Goal: Navigation & Orientation: Find specific page/section

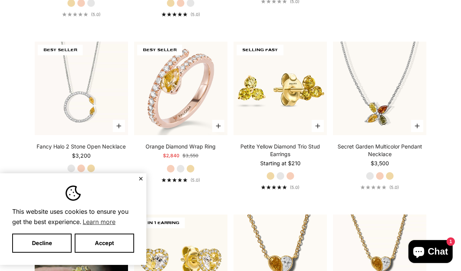
scroll to position [271, 0]
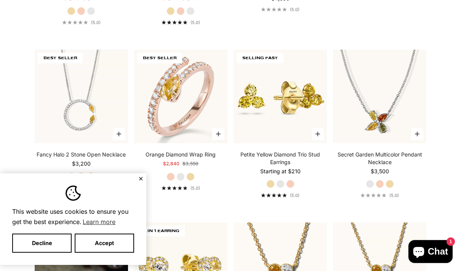
click at [194, 174] on label "Yellow Gold" at bounding box center [190, 176] width 8 height 8
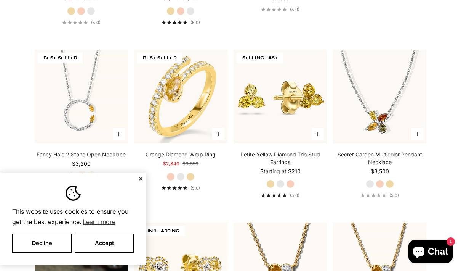
click at [184, 179] on label "White Gold" at bounding box center [180, 176] width 8 height 8
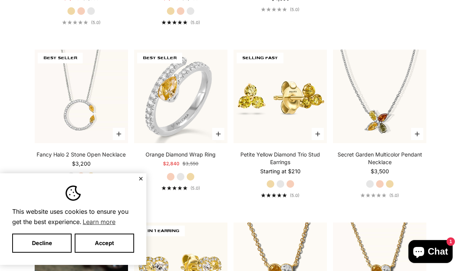
click at [175, 174] on label "Rose Gold" at bounding box center [171, 176] width 8 height 8
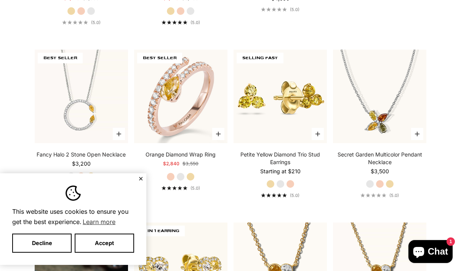
click at [194, 178] on label "Yellow Gold" at bounding box center [190, 176] width 8 height 8
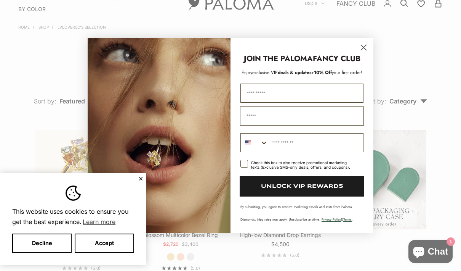
scroll to position [25, 0]
click at [366, 48] on icon "Close dialog" at bounding box center [363, 47] width 5 height 5
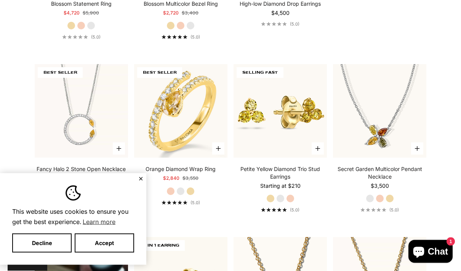
scroll to position [256, 0]
click at [286, 198] on label "Rose Gold" at bounding box center [290, 198] width 8 height 8
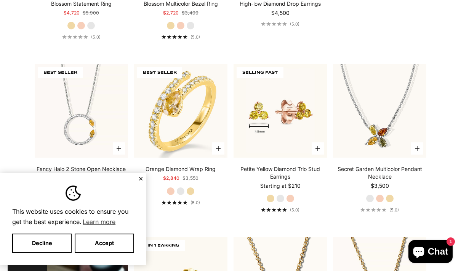
click at [300, 198] on div "Petite Yellow Diamond Trio Stud Earrings Sale price Starting at $210 Yellow Gol…" at bounding box center [280, 188] width 93 height 47
click at [286, 199] on label "Rose Gold" at bounding box center [290, 198] width 8 height 8
click at [282, 197] on label "White Gold" at bounding box center [280, 198] width 8 height 8
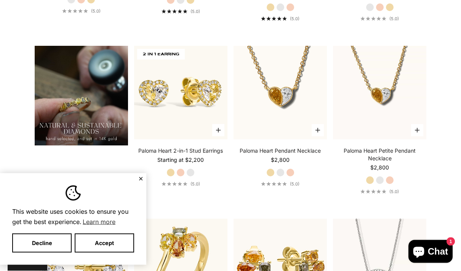
scroll to position [447, 0]
click at [197, 172] on div "Paloma Heart 2-in-1 Stud Earrings Sale price Starting at $2,200 Yellow Gold Ros…" at bounding box center [180, 167] width 93 height 40
click at [194, 173] on label "White Gold" at bounding box center [190, 172] width 8 height 8
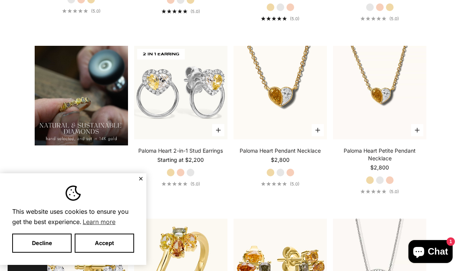
click at [184, 173] on label "Rose Gold" at bounding box center [180, 172] width 8 height 8
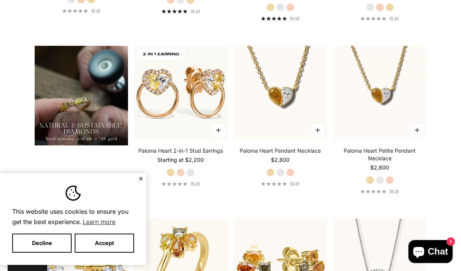
click at [173, 169] on label "Yellow Gold" at bounding box center [171, 172] width 8 height 8
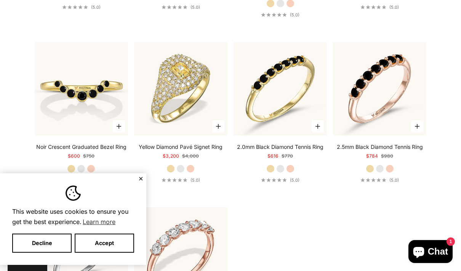
scroll to position [1833, 0]
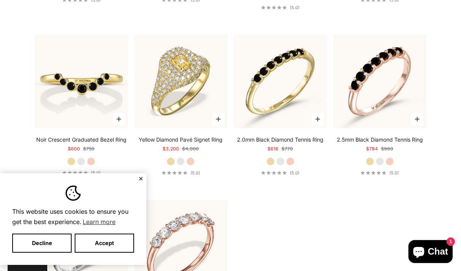
click at [184, 159] on label "White Gold" at bounding box center [180, 161] width 8 height 8
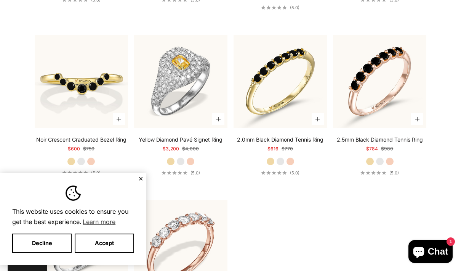
click at [198, 161] on div "Yellow Diamond Pavé Signet Ring Starting at $3,200 Regular price $4,000 Yellow …" at bounding box center [180, 156] width 93 height 40
click at [194, 158] on label "Rose Gold" at bounding box center [190, 161] width 8 height 8
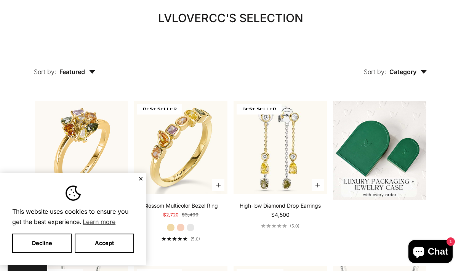
scroll to position [0, 0]
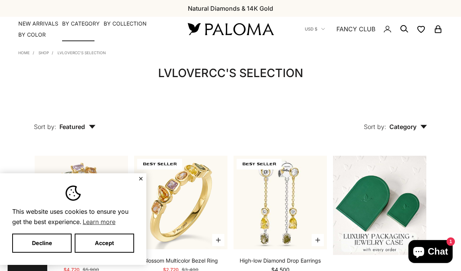
click at [90, 26] on summary "By Category" at bounding box center [81, 24] width 38 height 8
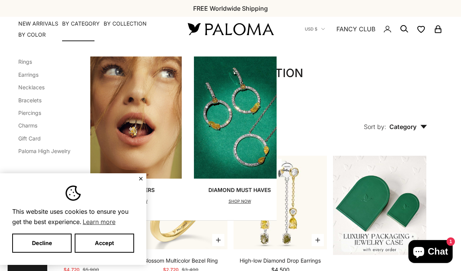
click at [37, 102] on link "Bracelets" at bounding box center [29, 100] width 23 height 6
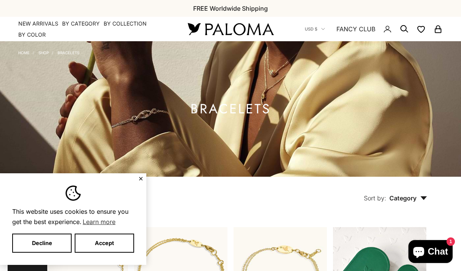
click at [49, 54] on link "Shop" at bounding box center [43, 52] width 10 height 5
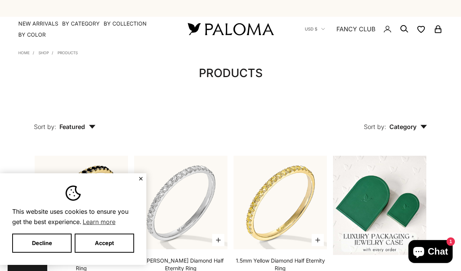
click at [31, 52] on ol "Home Shop Products" at bounding box center [47, 52] width 59 height 6
click at [28, 54] on link "Home" at bounding box center [23, 52] width 11 height 5
